Goal: Entertainment & Leisure: Consume media (video, audio)

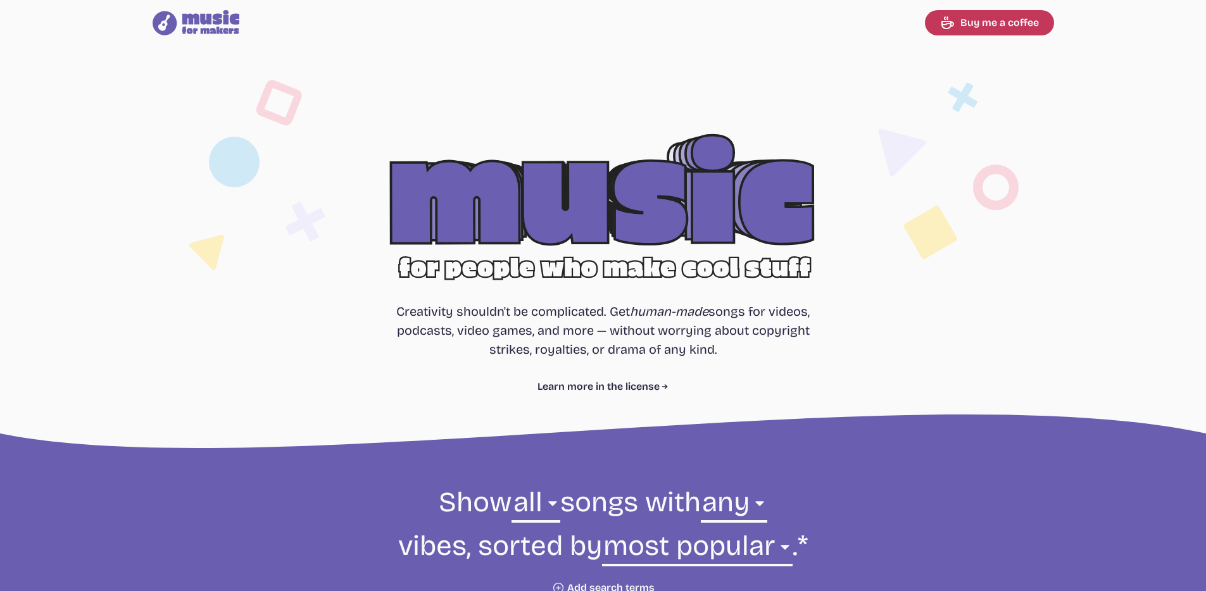
select select "most popular"
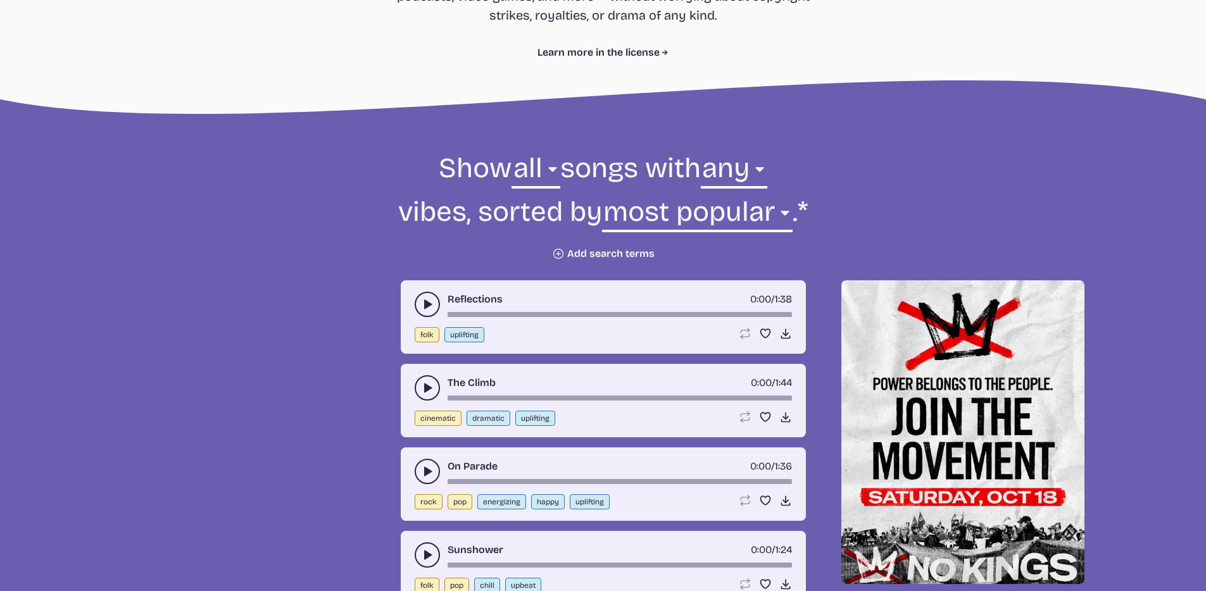
click at [433, 307] on icon "play-pause toggle" at bounding box center [427, 304] width 13 height 13
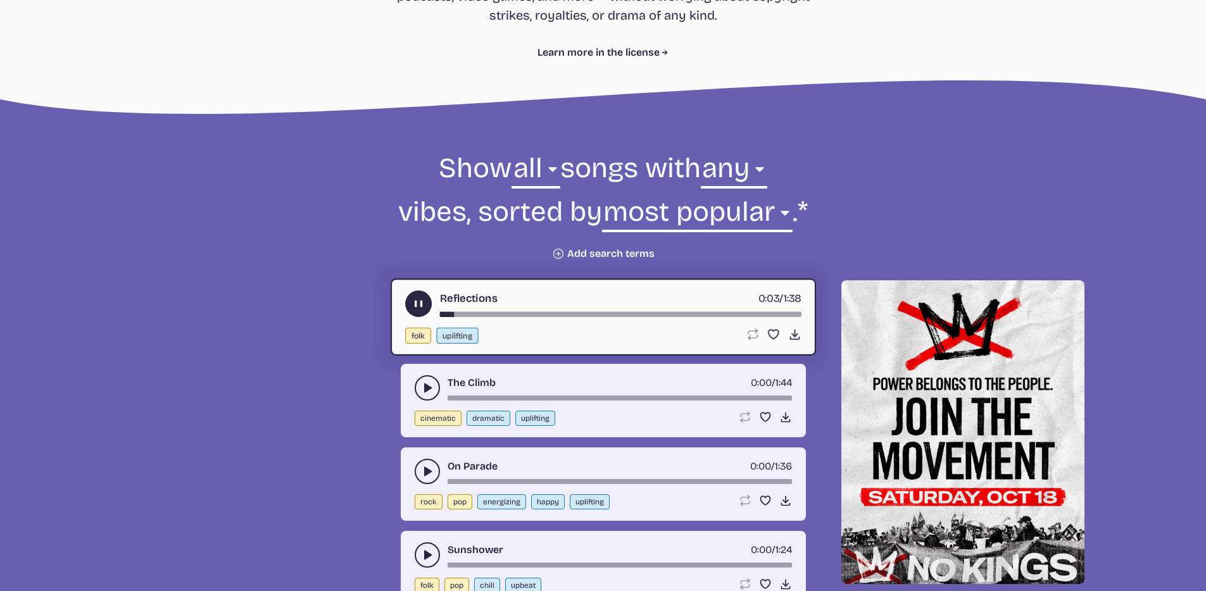
click at [430, 388] on use "play-pause toggle" at bounding box center [427, 388] width 13 height 13
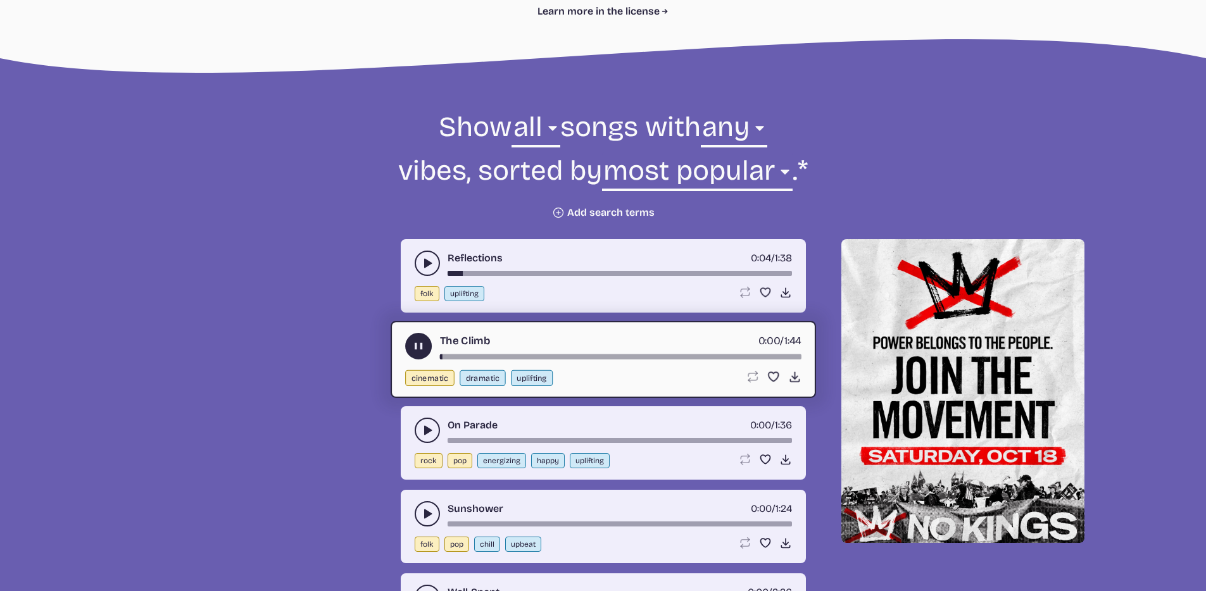
click at [430, 433] on icon "play-pause toggle" at bounding box center [427, 430] width 13 height 13
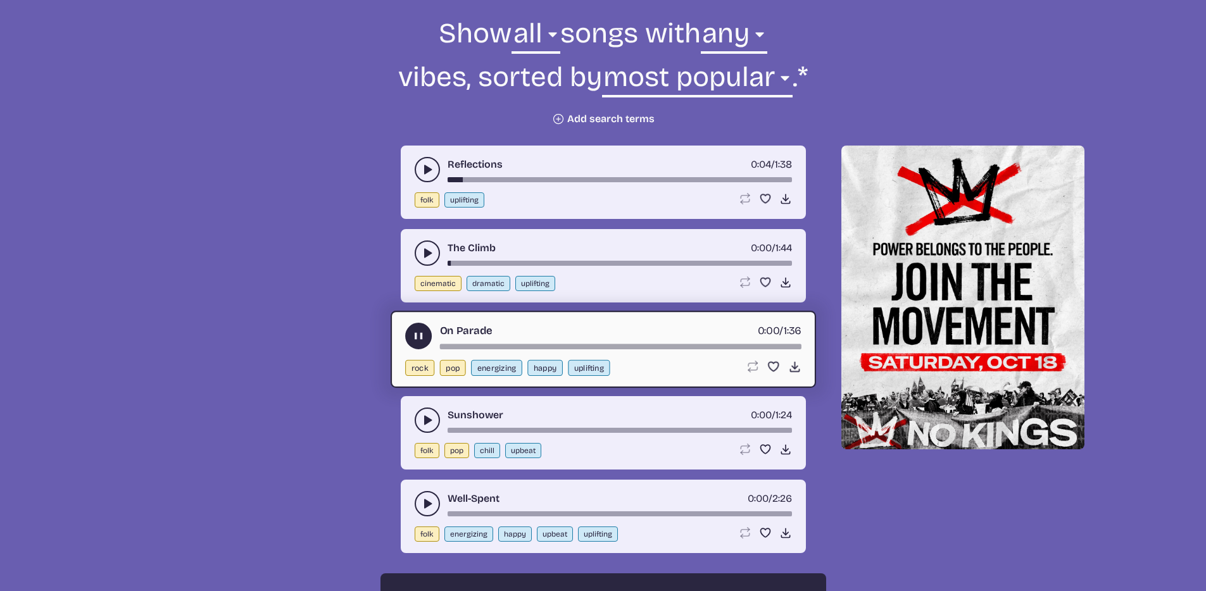
scroll to position [546, 0]
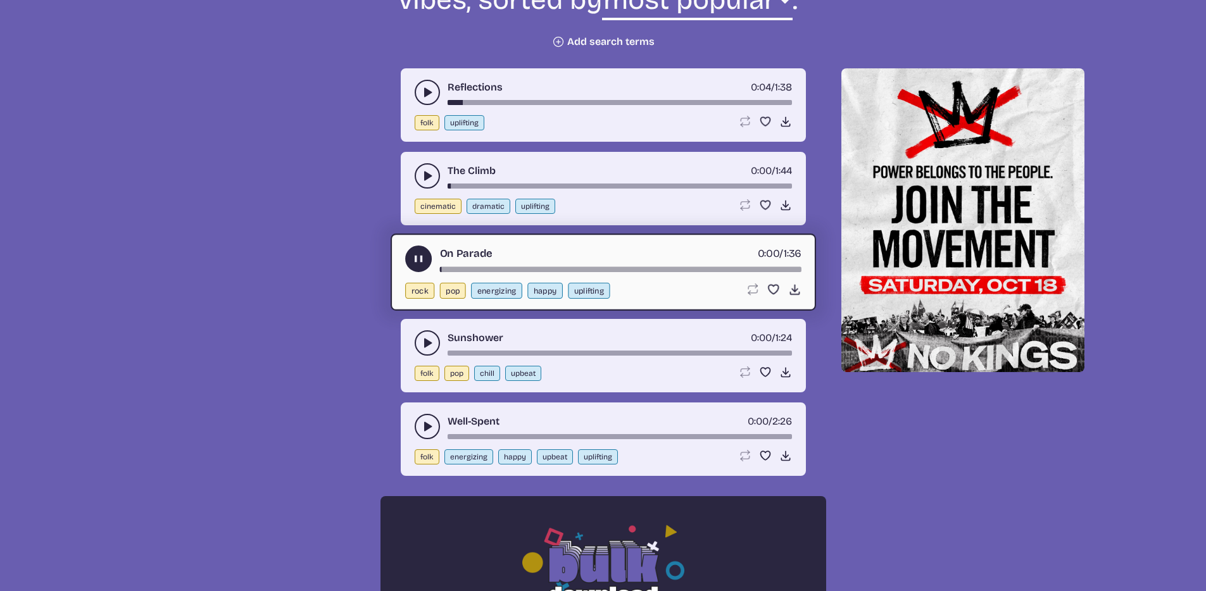
click at [427, 360] on div "Sunshower 0:00 / 1:24 folk pop chill upbeat Loop song Loop this song. Favorite …" at bounding box center [603, 355] width 405 height 73
click at [429, 350] on button "play-pause toggle" at bounding box center [426, 342] width 25 height 25
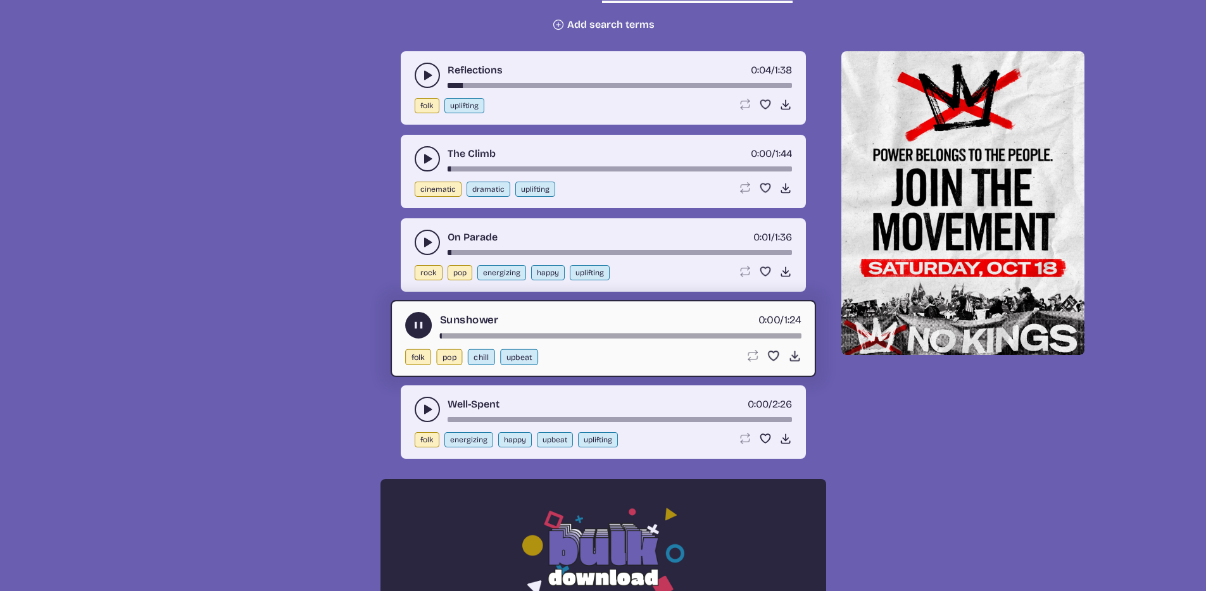
click at [430, 404] on icon "play-pause toggle" at bounding box center [427, 409] width 13 height 13
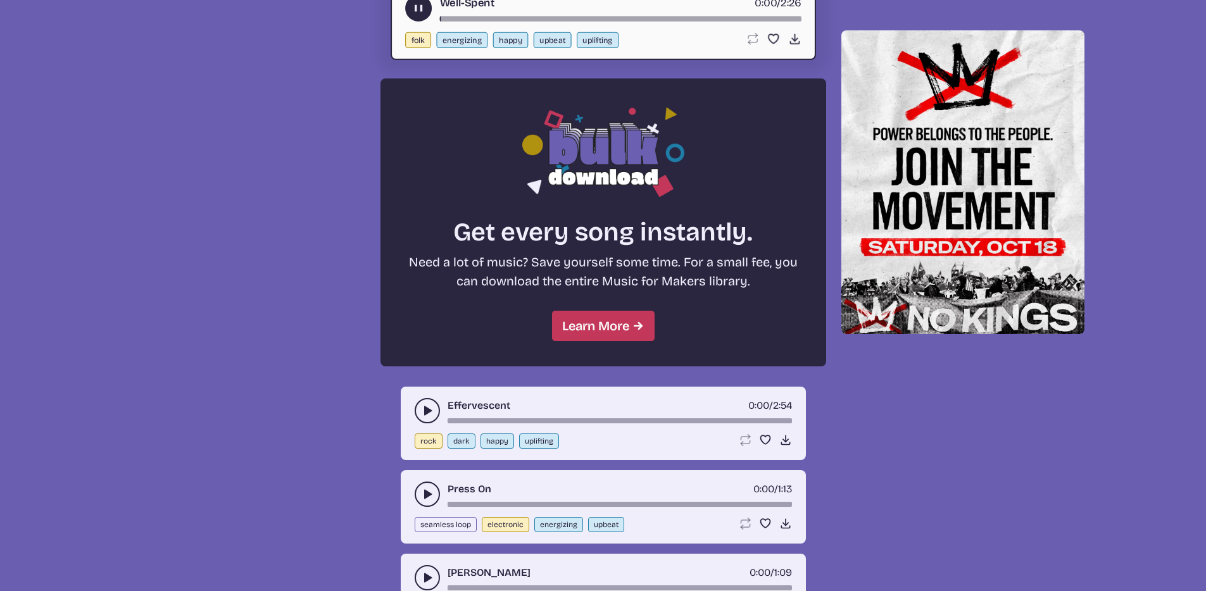
scroll to position [1041, 0]
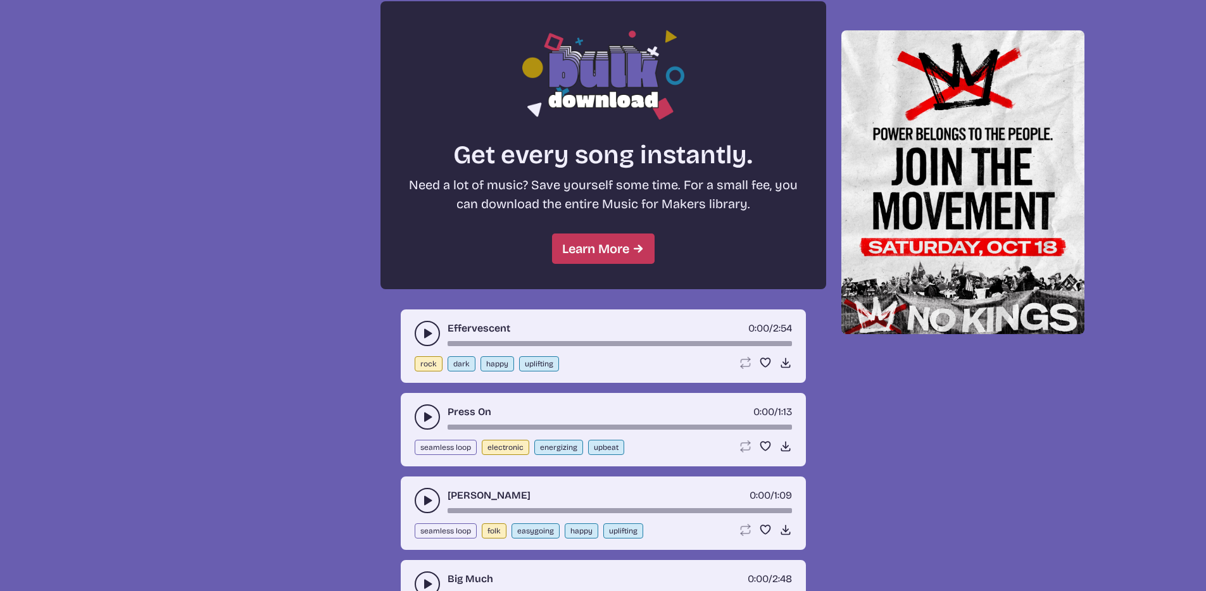
drag, startPoint x: 431, startPoint y: 316, endPoint x: 425, endPoint y: 340, distance: 24.7
click at [430, 318] on div "Effervescent 0:00 / 2:54 rock dark happy uplifting Loop song Loop this song. Fa…" at bounding box center [603, 345] width 405 height 73
click at [425, 341] on button "play-pause toggle" at bounding box center [426, 333] width 25 height 25
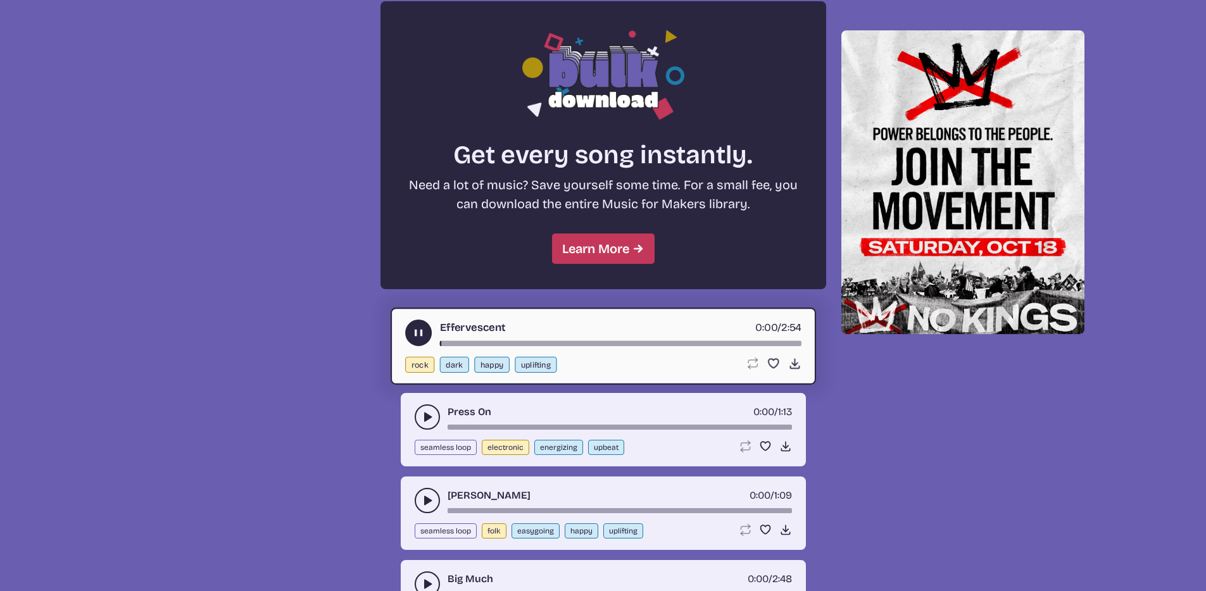
click at [424, 339] on button "play-pause toggle" at bounding box center [418, 333] width 27 height 27
